Goal: Navigation & Orientation: Understand site structure

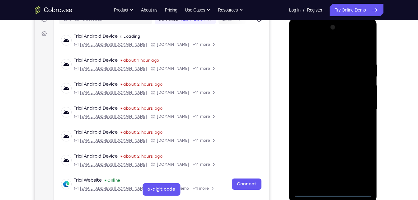
click at [333, 189] on div at bounding box center [333, 109] width 79 height 174
click at [333, 191] on div at bounding box center [333, 109] width 79 height 174
click at [361, 169] on div at bounding box center [333, 109] width 79 height 174
click at [302, 37] on div at bounding box center [333, 109] width 79 height 174
click at [358, 104] on div at bounding box center [333, 109] width 79 height 174
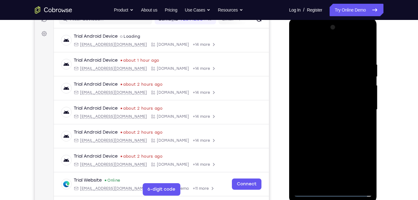
click at [344, 166] on div at bounding box center [333, 109] width 79 height 174
click at [328, 121] on div at bounding box center [333, 109] width 79 height 174
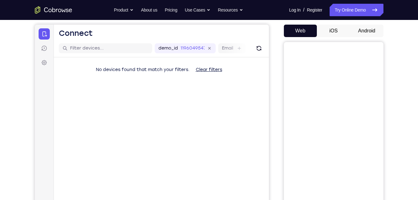
scroll to position [56, 0]
click at [371, 31] on button "Android" at bounding box center [366, 31] width 33 height 12
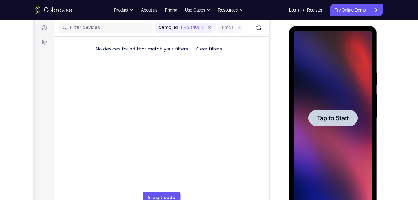
scroll to position [0, 0]
click at [341, 116] on span "Tap to Start" at bounding box center [333, 118] width 32 height 6
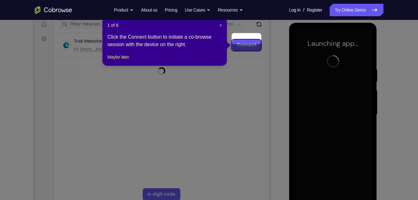
scroll to position [79, 0]
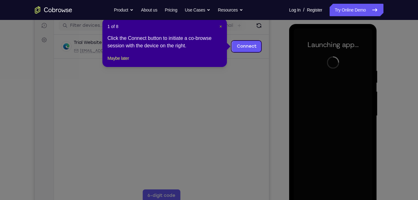
click at [220, 25] on span "×" at bounding box center [221, 26] width 2 height 5
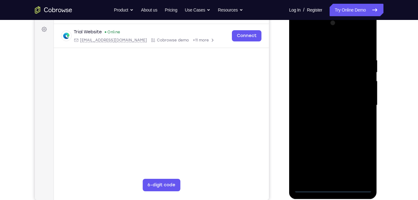
scroll to position [90, 0]
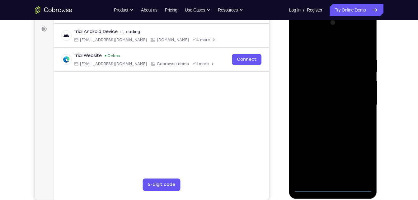
click at [336, 184] on div at bounding box center [333, 105] width 79 height 174
click at [335, 187] on div at bounding box center [333, 105] width 79 height 174
click at [360, 161] on div at bounding box center [333, 105] width 79 height 174
click at [298, 31] on div at bounding box center [333, 105] width 79 height 174
click at [358, 103] on div at bounding box center [333, 105] width 79 height 174
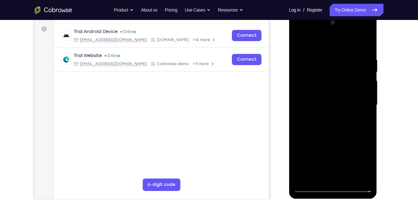
click at [327, 116] on div at bounding box center [333, 105] width 79 height 174
click at [323, 136] on div at bounding box center [333, 105] width 79 height 174
click at [334, 78] on div at bounding box center [333, 105] width 79 height 174
click at [346, 131] on div at bounding box center [333, 105] width 79 height 174
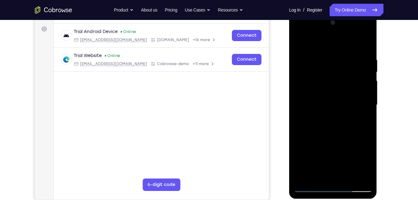
click at [367, 178] on div at bounding box center [333, 105] width 79 height 174
click at [347, 178] on div at bounding box center [333, 105] width 79 height 174
click at [350, 137] on div at bounding box center [333, 105] width 79 height 174
click at [344, 130] on div at bounding box center [333, 105] width 79 height 174
click at [320, 172] on div at bounding box center [333, 105] width 79 height 174
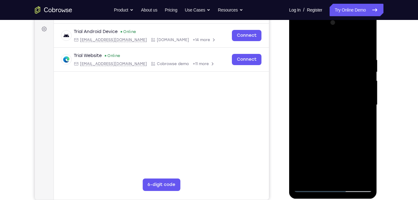
click at [365, 165] on div at bounding box center [333, 105] width 79 height 174
click at [368, 166] on div at bounding box center [333, 105] width 79 height 174
click at [317, 176] on div at bounding box center [333, 105] width 79 height 174
click at [350, 140] on div at bounding box center [333, 105] width 79 height 174
click at [365, 115] on div at bounding box center [333, 105] width 79 height 174
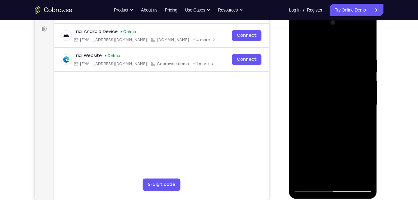
click at [300, 45] on div at bounding box center [333, 105] width 79 height 174
click at [333, 114] on div at bounding box center [333, 105] width 79 height 174
click at [323, 172] on div at bounding box center [333, 105] width 79 height 174
click at [364, 166] on div at bounding box center [333, 105] width 79 height 174
click at [366, 119] on div at bounding box center [333, 105] width 79 height 174
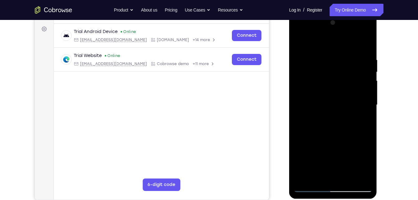
click at [301, 45] on div at bounding box center [333, 105] width 79 height 174
click at [333, 130] on div at bounding box center [333, 105] width 79 height 174
click at [297, 40] on div at bounding box center [333, 105] width 79 height 174
click at [332, 117] on div at bounding box center [333, 105] width 79 height 174
click at [298, 41] on div at bounding box center [333, 105] width 79 height 174
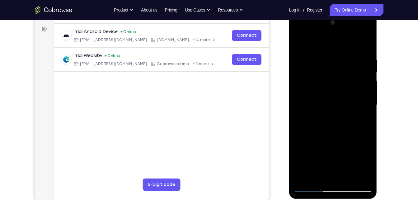
click at [298, 41] on div at bounding box center [333, 105] width 79 height 174
click at [334, 103] on div at bounding box center [333, 105] width 79 height 174
click at [368, 119] on div at bounding box center [333, 105] width 79 height 174
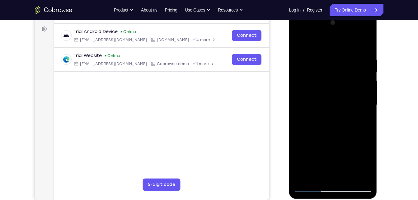
click at [368, 119] on div at bounding box center [333, 105] width 79 height 174
click at [347, 55] on div at bounding box center [333, 105] width 79 height 174
click at [359, 175] on div at bounding box center [333, 105] width 79 height 174
click at [361, 130] on div at bounding box center [333, 105] width 79 height 174
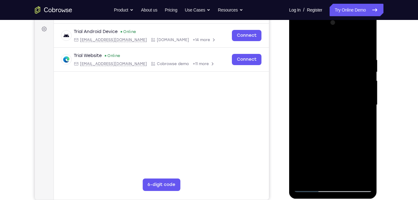
click at [357, 174] on div at bounding box center [333, 105] width 79 height 174
click at [360, 126] on div at bounding box center [333, 105] width 79 height 174
click at [356, 177] on div at bounding box center [333, 105] width 79 height 174
click at [359, 178] on div at bounding box center [333, 105] width 79 height 174
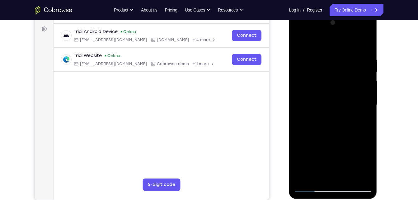
click at [358, 174] on div at bounding box center [333, 105] width 79 height 174
click at [368, 116] on div at bounding box center [333, 105] width 79 height 174
click at [358, 174] on div at bounding box center [333, 105] width 79 height 174
click at [365, 140] on div at bounding box center [333, 105] width 79 height 174
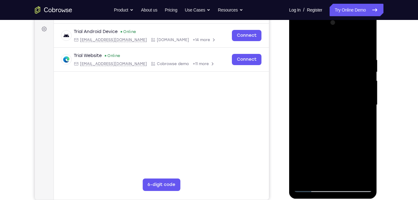
click at [365, 140] on div at bounding box center [333, 105] width 79 height 174
click at [305, 131] on div at bounding box center [333, 105] width 79 height 174
click at [360, 178] on div at bounding box center [333, 105] width 79 height 174
click at [365, 42] on div at bounding box center [333, 105] width 79 height 174
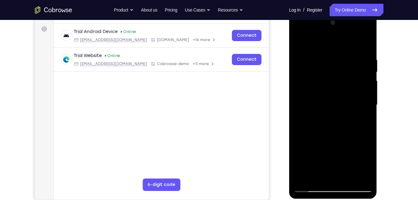
drag, startPoint x: 348, startPoint y: 59, endPoint x: 304, endPoint y: 57, distance: 44.6
click at [304, 57] on div at bounding box center [333, 105] width 79 height 174
drag, startPoint x: 348, startPoint y: 58, endPoint x: 320, endPoint y: 59, distance: 28.4
click at [320, 59] on div at bounding box center [333, 105] width 79 height 174
drag, startPoint x: 348, startPoint y: 60, endPoint x: 310, endPoint y: 60, distance: 37.4
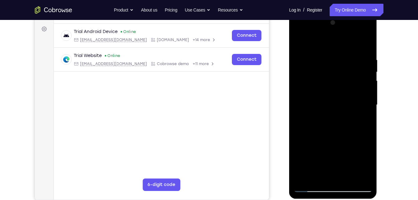
click at [310, 60] on div at bounding box center [333, 105] width 79 height 174
drag, startPoint x: 344, startPoint y: 58, endPoint x: 293, endPoint y: 57, distance: 51.1
click at [293, 57] on div at bounding box center [333, 106] width 88 height 186
click at [347, 175] on div at bounding box center [333, 105] width 79 height 174
click at [364, 92] on div at bounding box center [333, 105] width 79 height 174
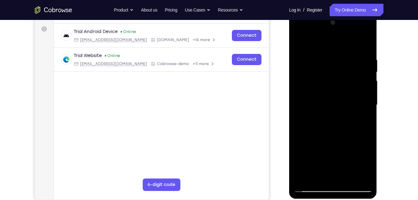
click at [301, 41] on div at bounding box center [333, 105] width 79 height 174
click at [336, 117] on div at bounding box center [333, 105] width 79 height 174
click at [328, 174] on div at bounding box center [333, 105] width 79 height 174
click at [365, 120] on div at bounding box center [333, 105] width 79 height 174
click at [299, 43] on div at bounding box center [333, 105] width 79 height 174
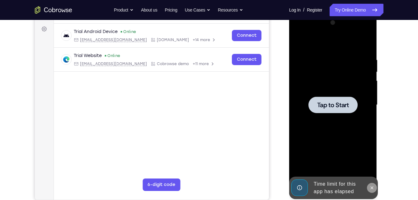
click at [374, 187] on icon at bounding box center [372, 187] width 5 height 5
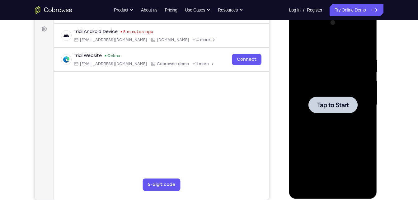
click at [333, 105] on span "Tap to Start" at bounding box center [333, 105] width 32 height 6
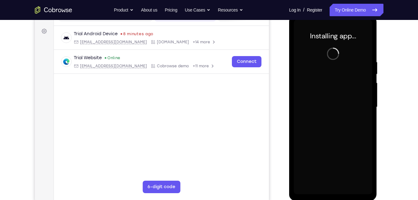
scroll to position [88, 0]
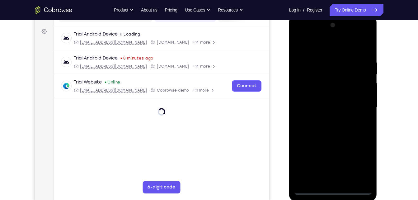
click at [333, 188] on div at bounding box center [333, 107] width 79 height 174
click at [333, 190] on div at bounding box center [333, 107] width 79 height 174
click at [358, 161] on div at bounding box center [333, 107] width 79 height 174
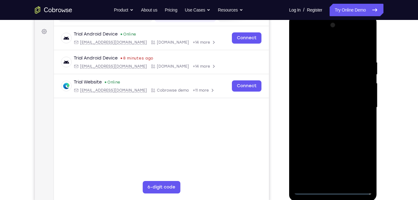
click at [300, 34] on div at bounding box center [333, 107] width 79 height 174
click at [359, 99] on div at bounding box center [333, 107] width 79 height 174
click at [345, 160] on div at bounding box center [333, 107] width 79 height 174
click at [334, 163] on div at bounding box center [333, 107] width 79 height 174
click at [338, 181] on div at bounding box center [333, 107] width 79 height 174
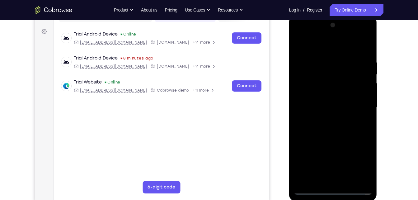
click at [327, 137] on div at bounding box center [333, 107] width 79 height 174
click at [323, 79] on div at bounding box center [333, 107] width 79 height 174
click at [328, 79] on div at bounding box center [333, 107] width 79 height 174
click at [341, 131] on div at bounding box center [333, 107] width 79 height 174
click at [338, 136] on div at bounding box center [333, 107] width 79 height 174
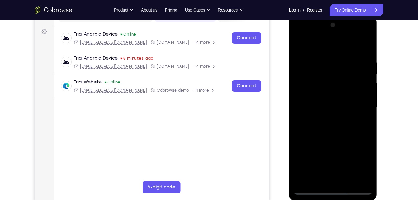
click at [338, 136] on div at bounding box center [333, 107] width 79 height 174
click at [351, 180] on div at bounding box center [333, 107] width 79 height 174
click at [345, 139] on div at bounding box center [333, 107] width 79 height 174
click at [300, 44] on div at bounding box center [333, 107] width 79 height 174
click at [322, 59] on div at bounding box center [333, 107] width 79 height 174
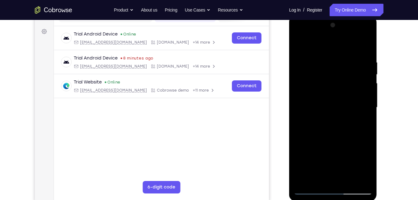
click at [357, 174] on div at bounding box center [333, 107] width 79 height 174
click at [365, 144] on div at bounding box center [333, 107] width 79 height 174
click at [365, 116] on div at bounding box center [333, 107] width 79 height 174
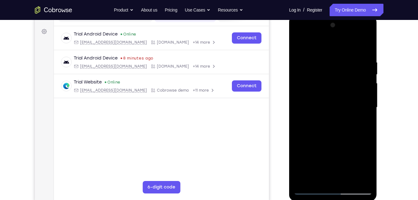
click at [296, 124] on div at bounding box center [333, 107] width 79 height 174
click at [358, 176] on div at bounding box center [333, 107] width 79 height 174
click at [366, 139] on div at bounding box center [333, 107] width 79 height 174
click at [364, 112] on div at bounding box center [333, 107] width 79 height 174
click at [365, 45] on div at bounding box center [333, 107] width 79 height 174
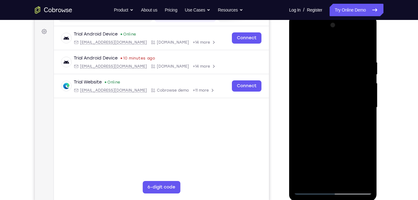
drag, startPoint x: 354, startPoint y: 61, endPoint x: 297, endPoint y: 67, distance: 57.7
click at [297, 67] on div at bounding box center [333, 107] width 79 height 174
click at [362, 179] on div at bounding box center [333, 107] width 79 height 174
click at [300, 109] on div at bounding box center [333, 107] width 79 height 174
click at [367, 107] on div at bounding box center [333, 107] width 79 height 174
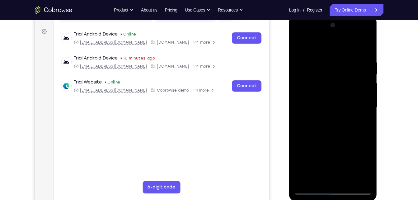
click at [312, 98] on div at bounding box center [333, 107] width 79 height 174
click at [300, 107] on div at bounding box center [333, 107] width 79 height 174
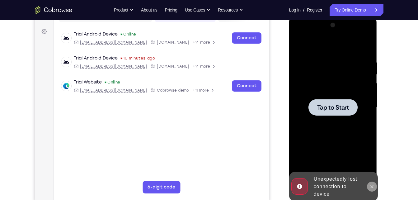
click at [373, 185] on icon at bounding box center [372, 186] width 5 height 5
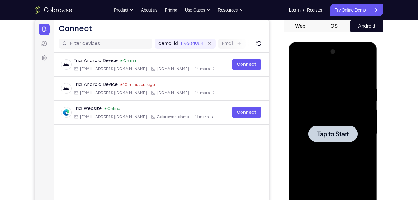
scroll to position [85, 0]
